Goal: Navigation & Orientation: Understand site structure

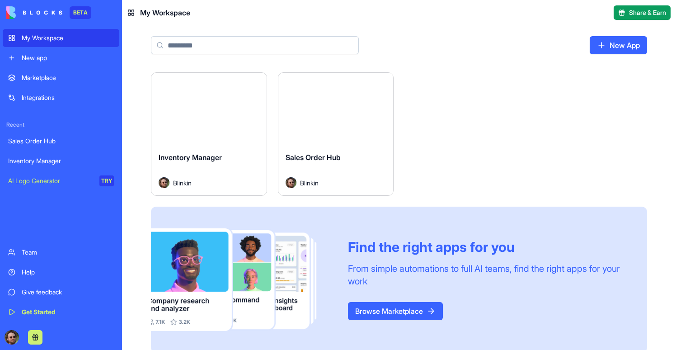
click at [220, 110] on button "Launch" at bounding box center [209, 109] width 68 height 18
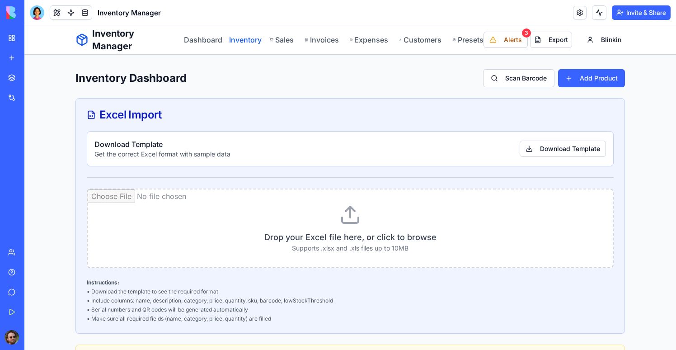
click at [248, 39] on link "Inventory" at bounding box center [243, 39] width 29 height 11
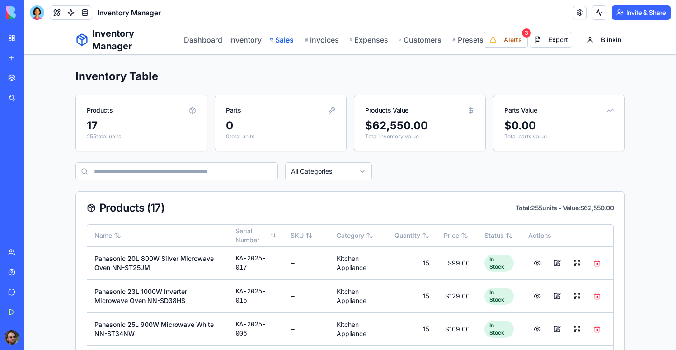
click at [280, 39] on link "Sales" at bounding box center [281, 39] width 25 height 11
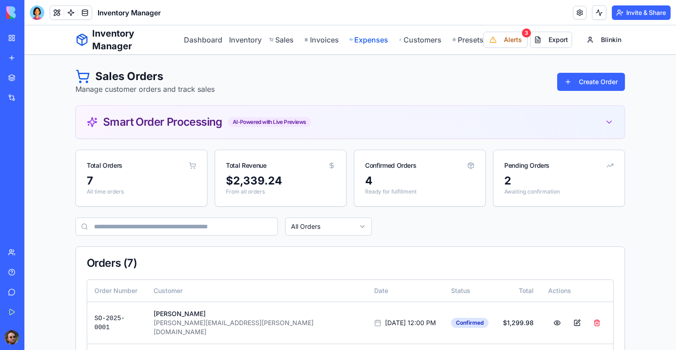
click at [364, 42] on link "Expenses" at bounding box center [369, 39] width 38 height 11
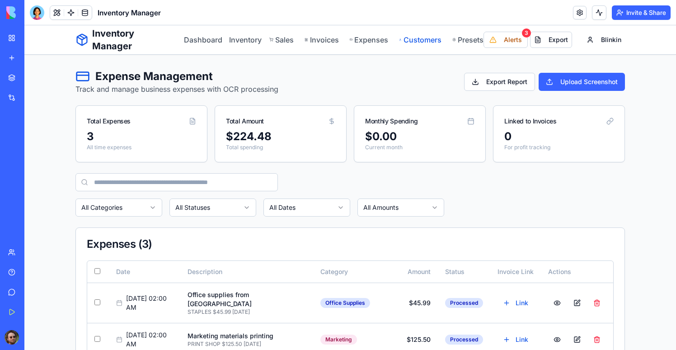
click at [416, 42] on link "Customers" at bounding box center [420, 39] width 42 height 11
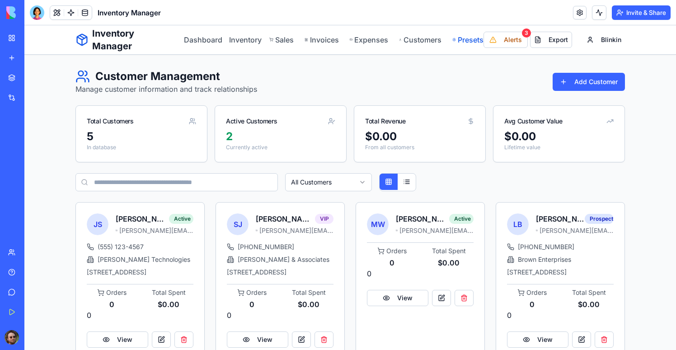
click at [458, 42] on link "Presets" at bounding box center [467, 39] width 31 height 11
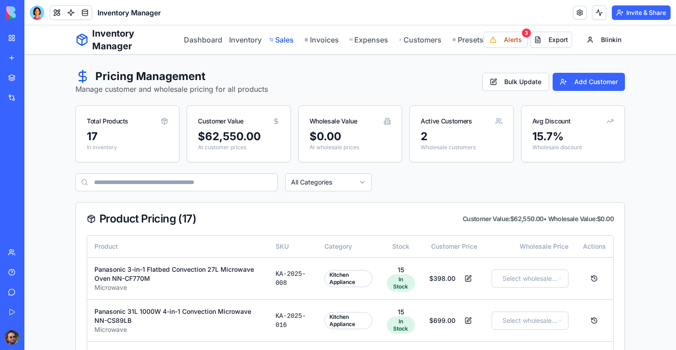
click at [289, 43] on link "Sales" at bounding box center [281, 39] width 25 height 11
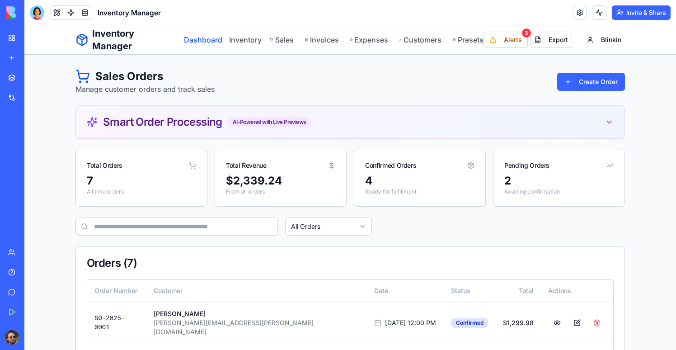
click at [195, 42] on link "Dashboard" at bounding box center [201, 39] width 34 height 11
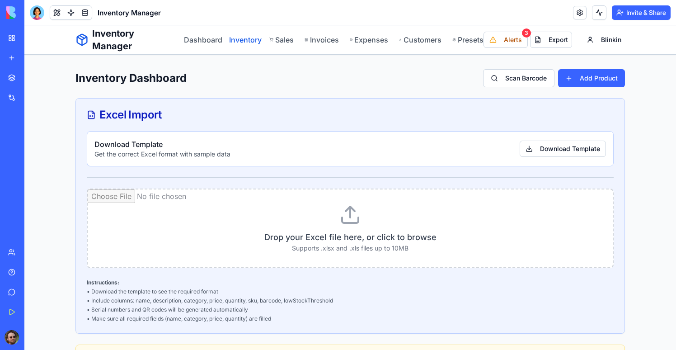
click at [256, 41] on link "Inventory" at bounding box center [243, 39] width 29 height 11
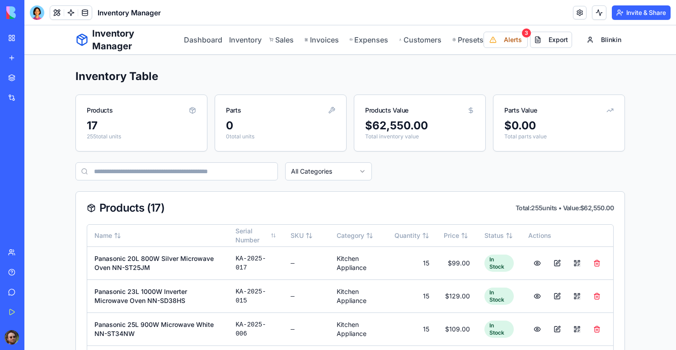
click at [15, 328] on div at bounding box center [12, 336] width 19 height 25
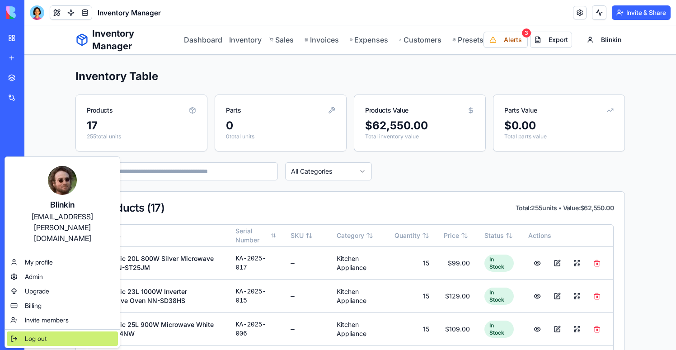
click at [36, 334] on span "Log out" at bounding box center [36, 338] width 22 height 9
